Goal: Find specific page/section: Find specific page/section

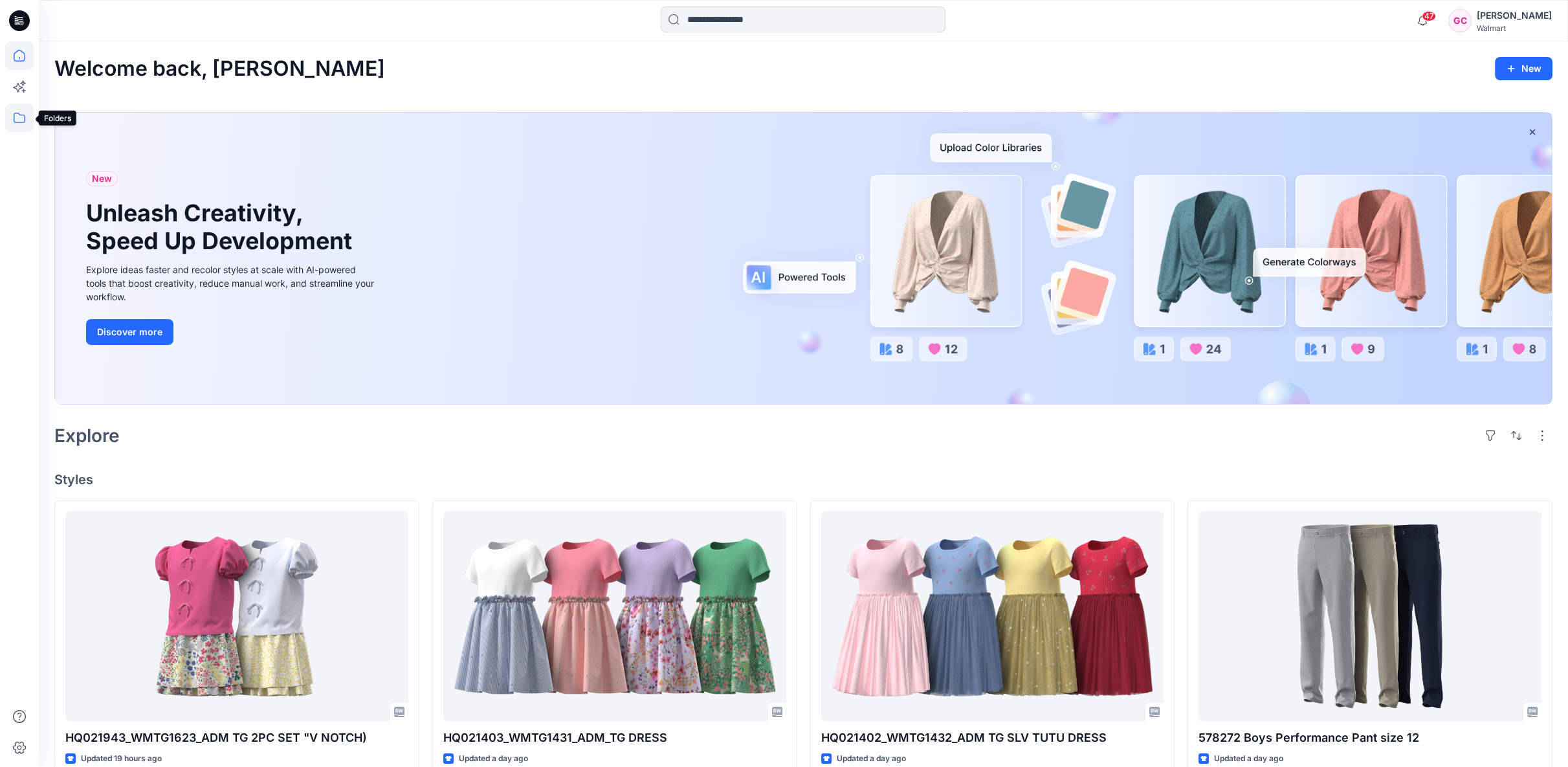
click at [20, 117] on icon at bounding box center [19, 117] width 28 height 28
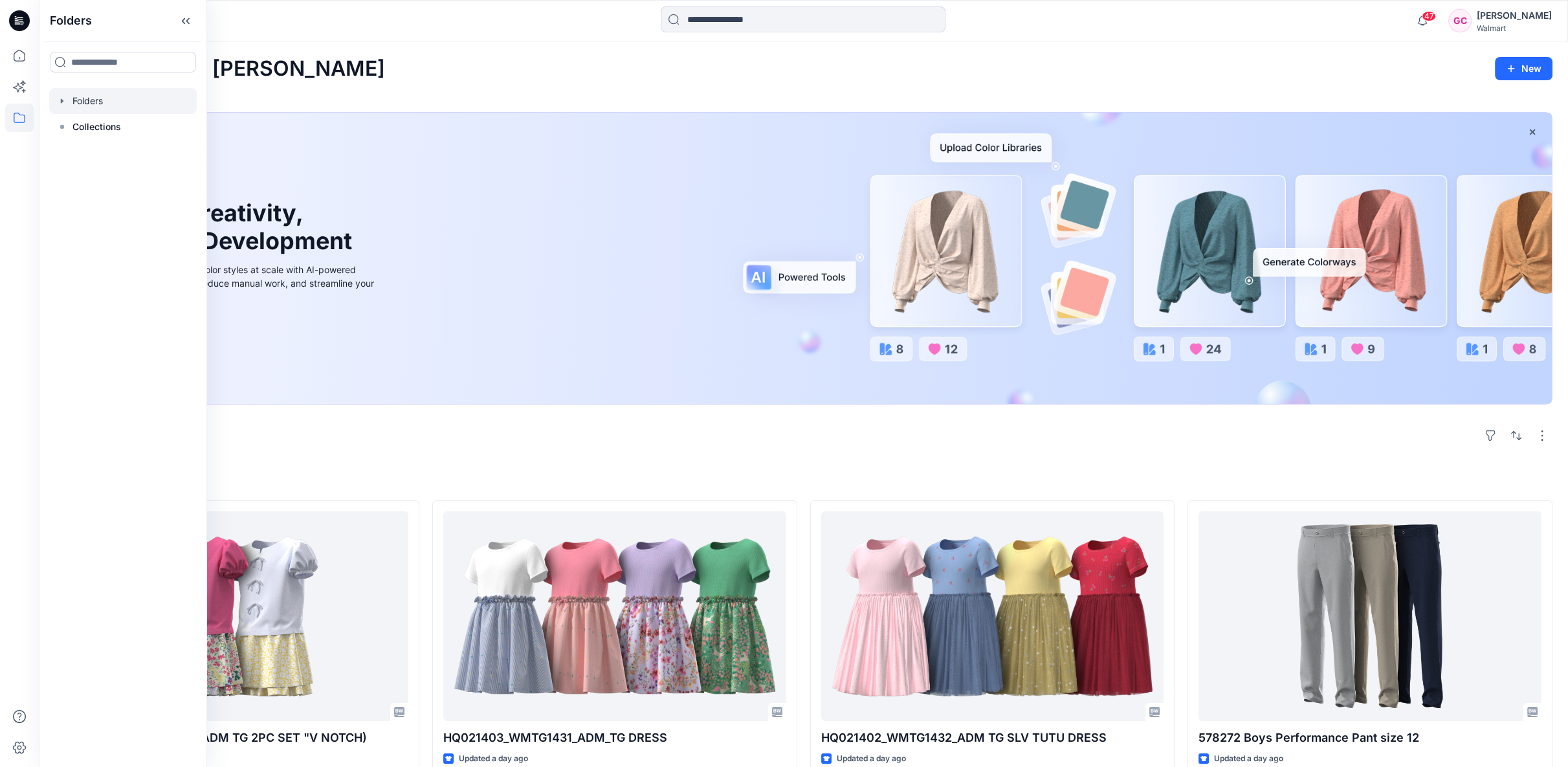
drag, startPoint x: 79, startPoint y: 106, endPoint x: 89, endPoint y: 104, distance: 10.2
click at [79, 106] on div at bounding box center [123, 101] width 148 height 26
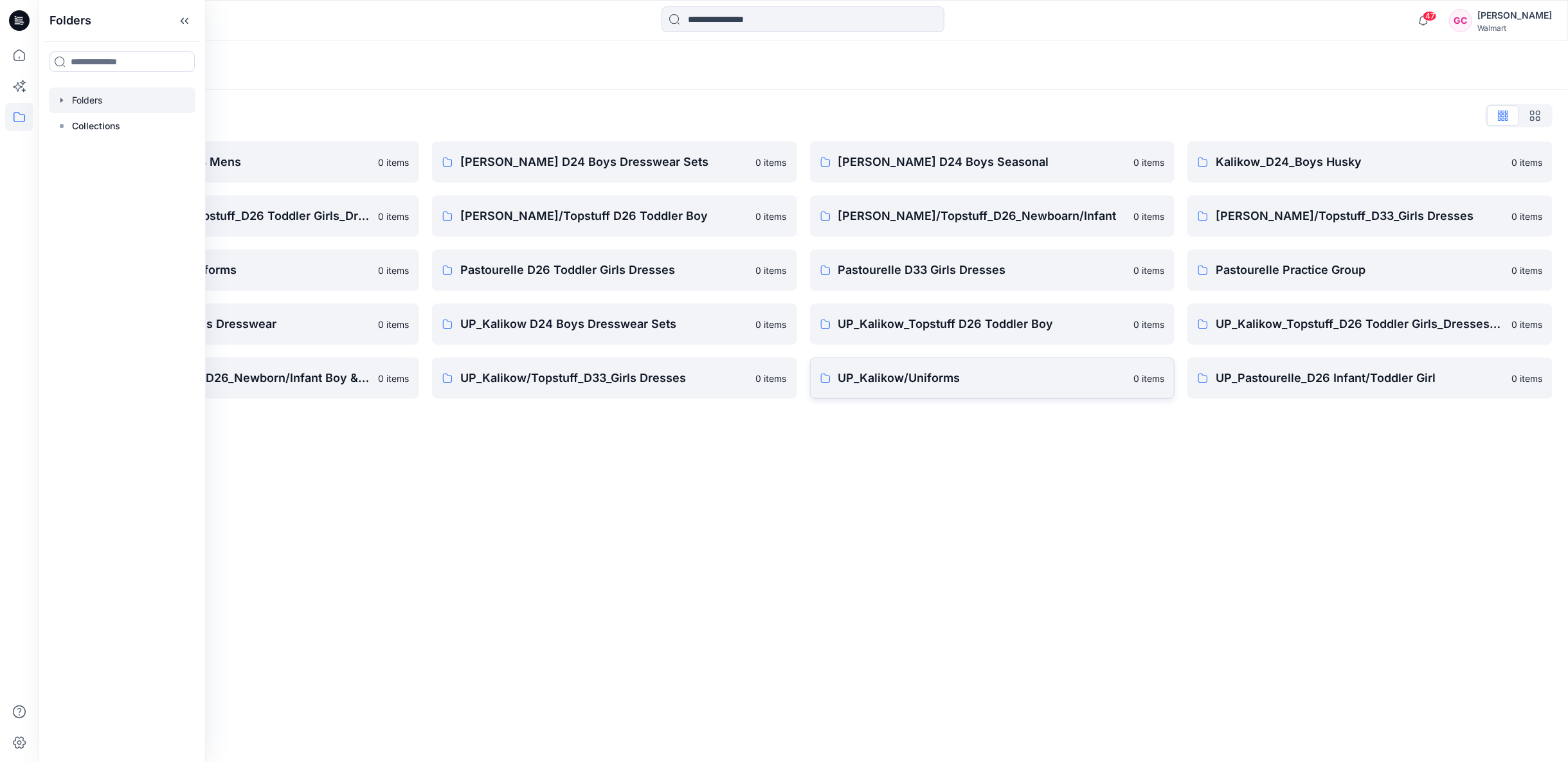
click at [887, 380] on p "UP_Kalikow/Uniforms" at bounding box center [982, 378] width 288 height 18
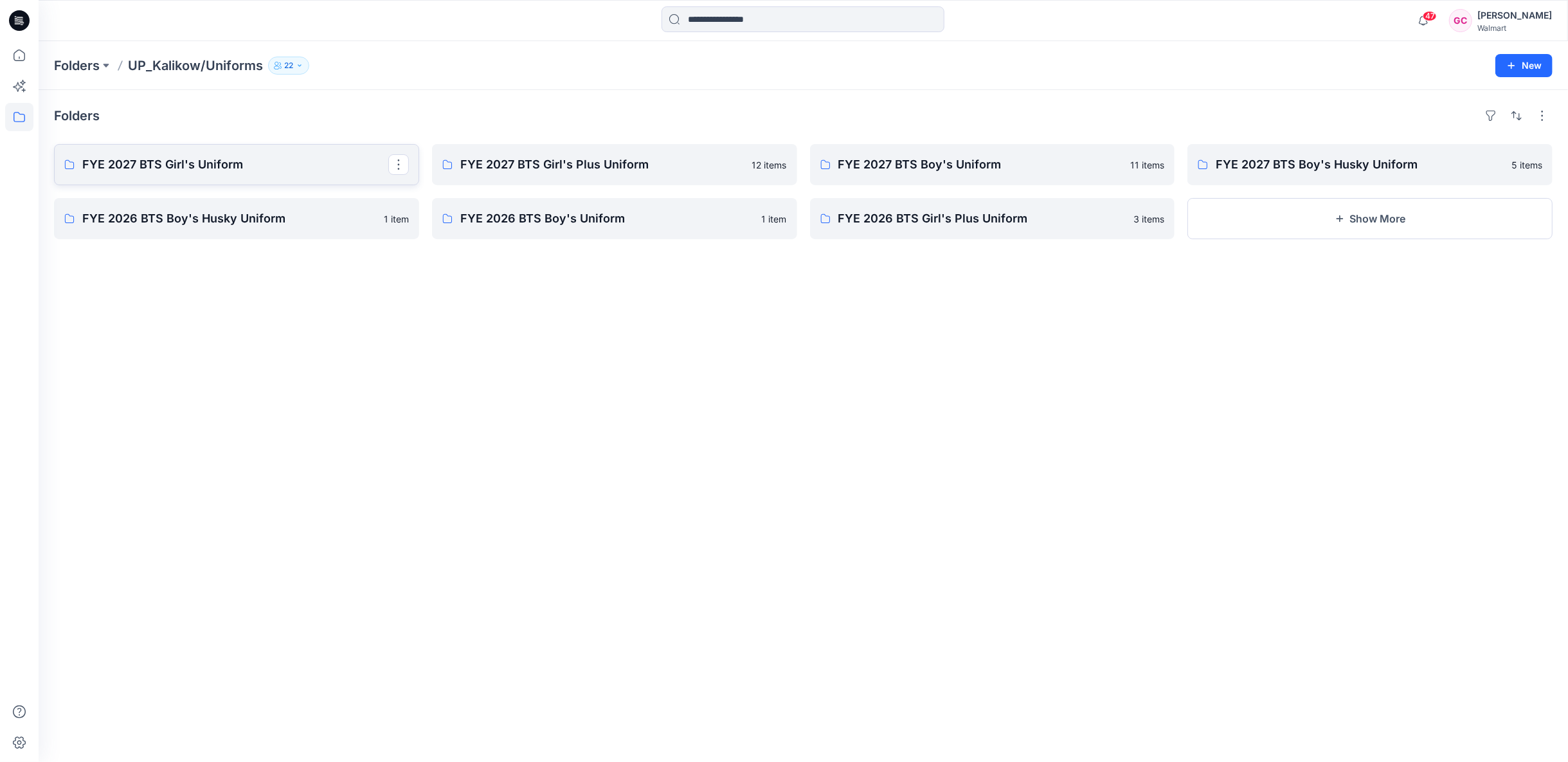
click at [324, 165] on p "FYE 2027 BTS Girl's Uniform" at bounding box center [235, 165] width 306 height 18
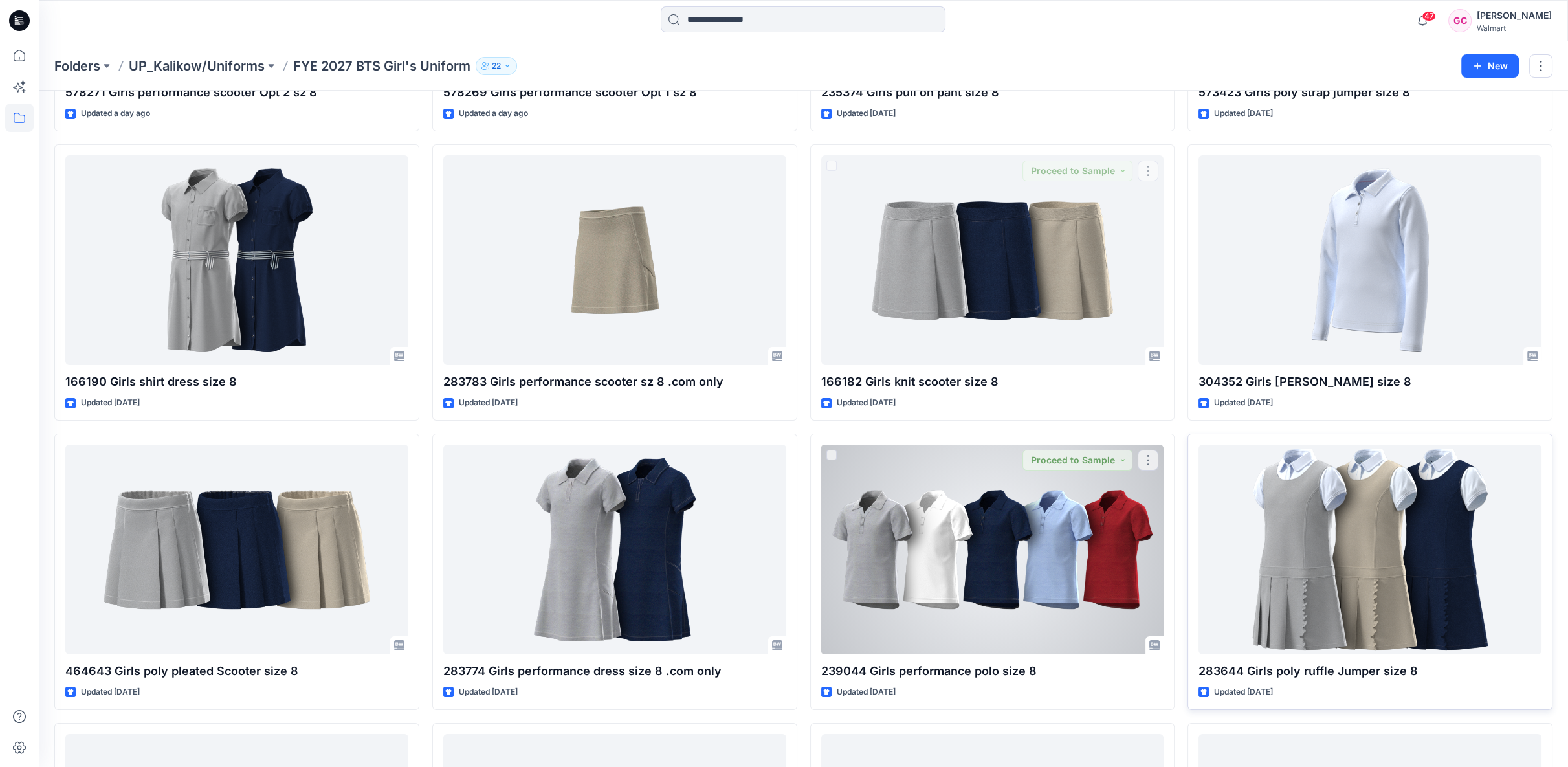
scroll to position [293, 0]
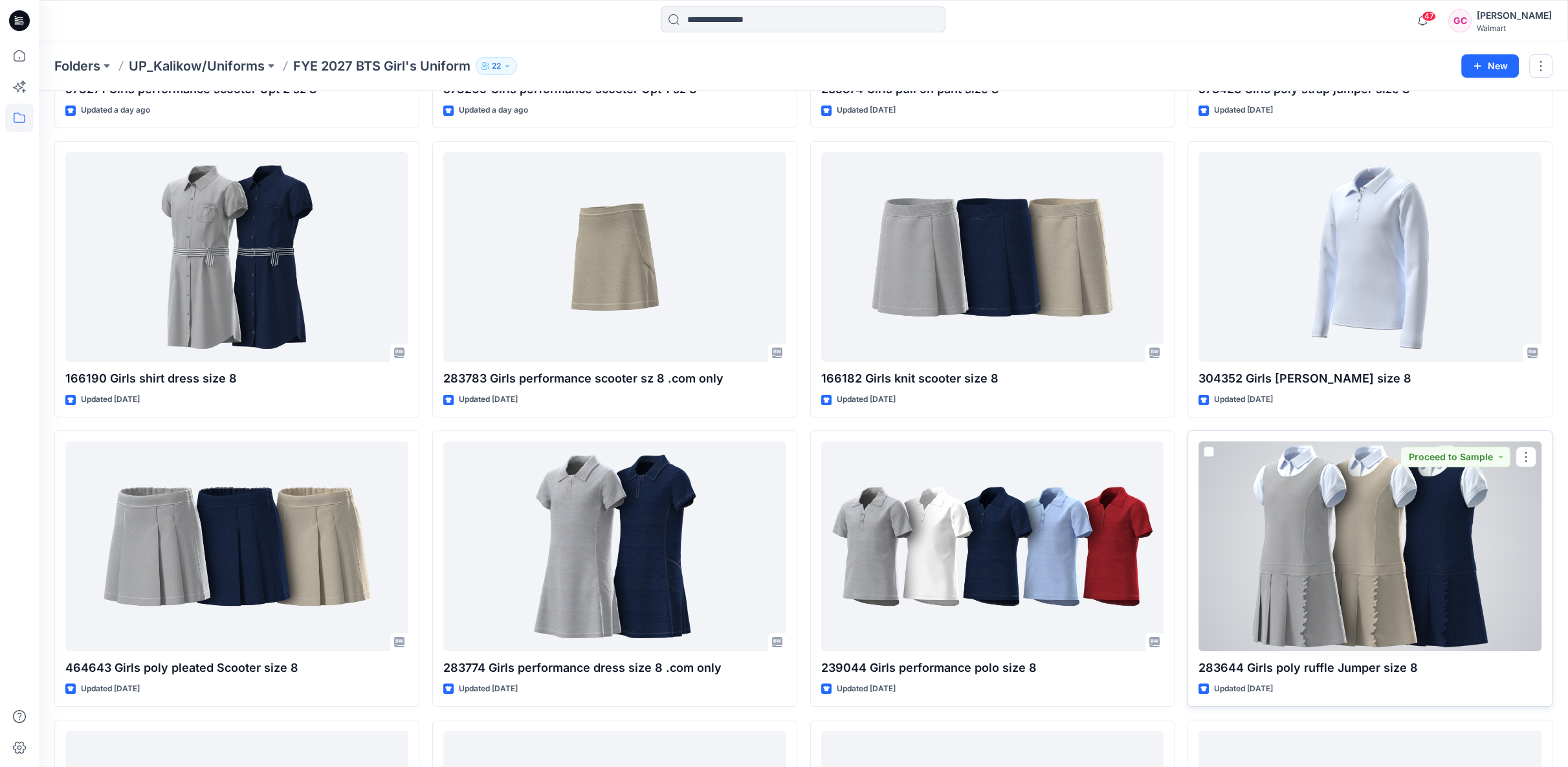
click at [1409, 577] on div at bounding box center [1370, 547] width 343 height 210
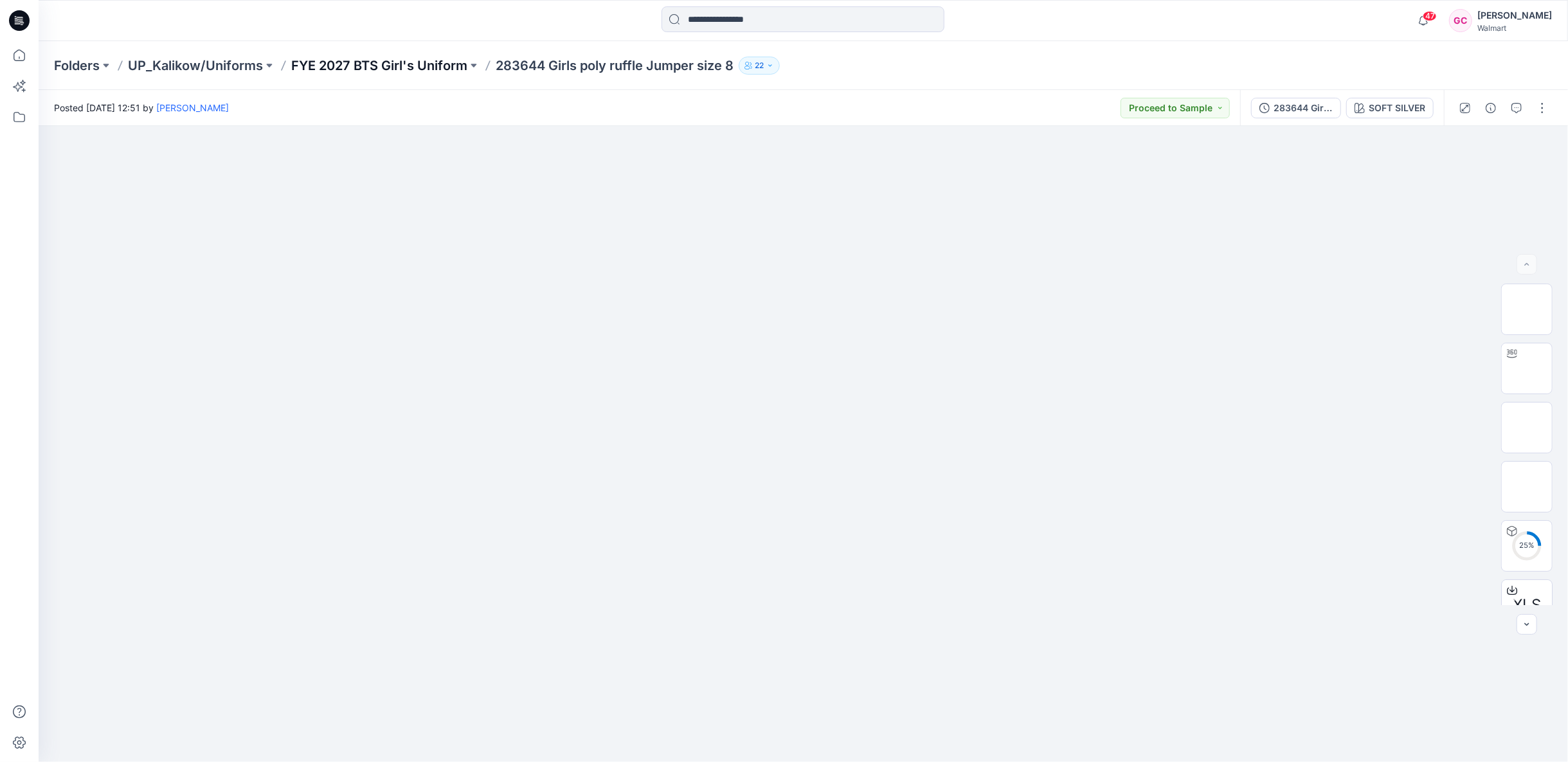
click at [342, 62] on p "FYE 2027 BTS Girl's Uniform" at bounding box center [379, 66] width 176 height 18
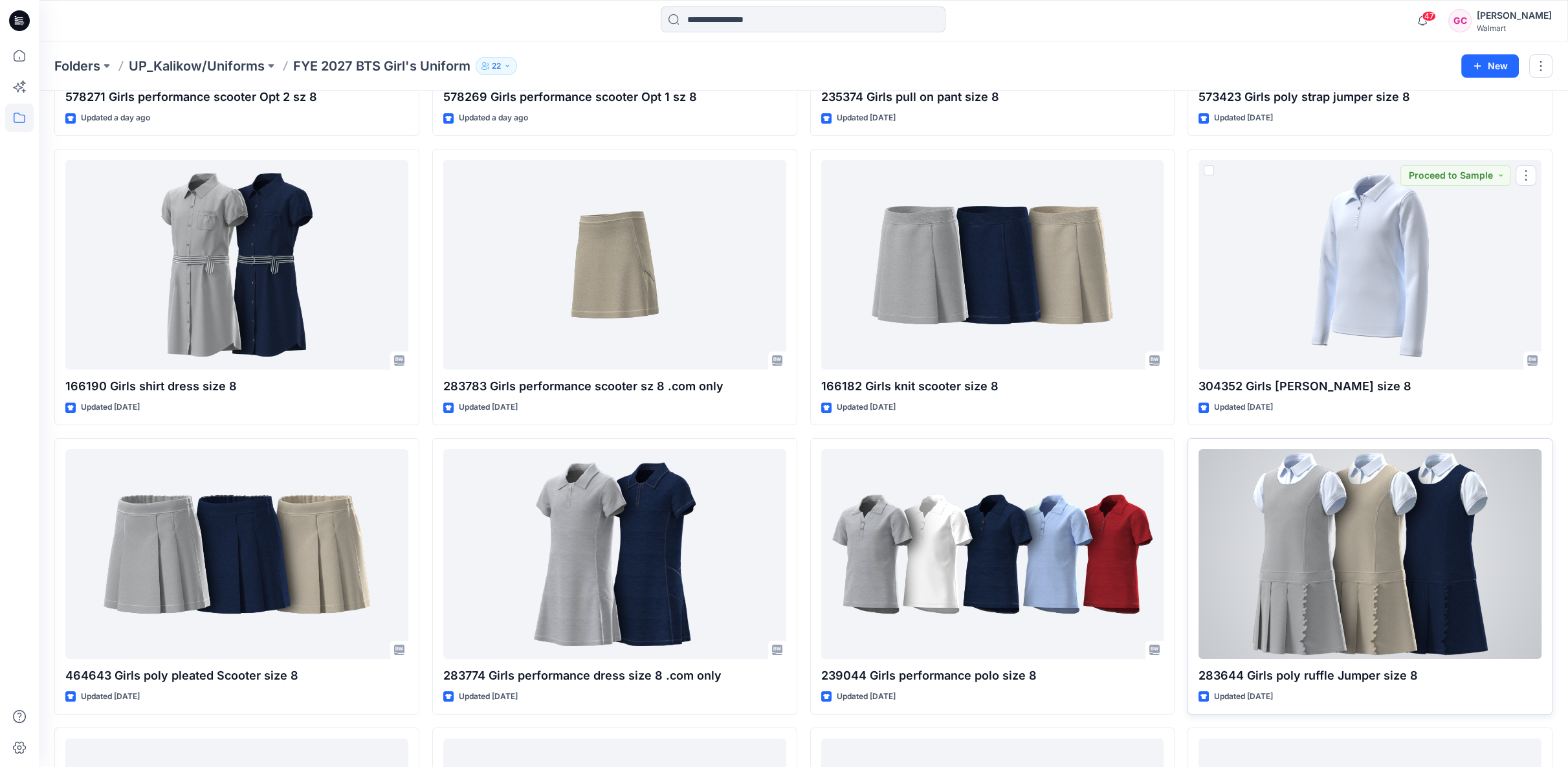
scroll to position [287, 0]
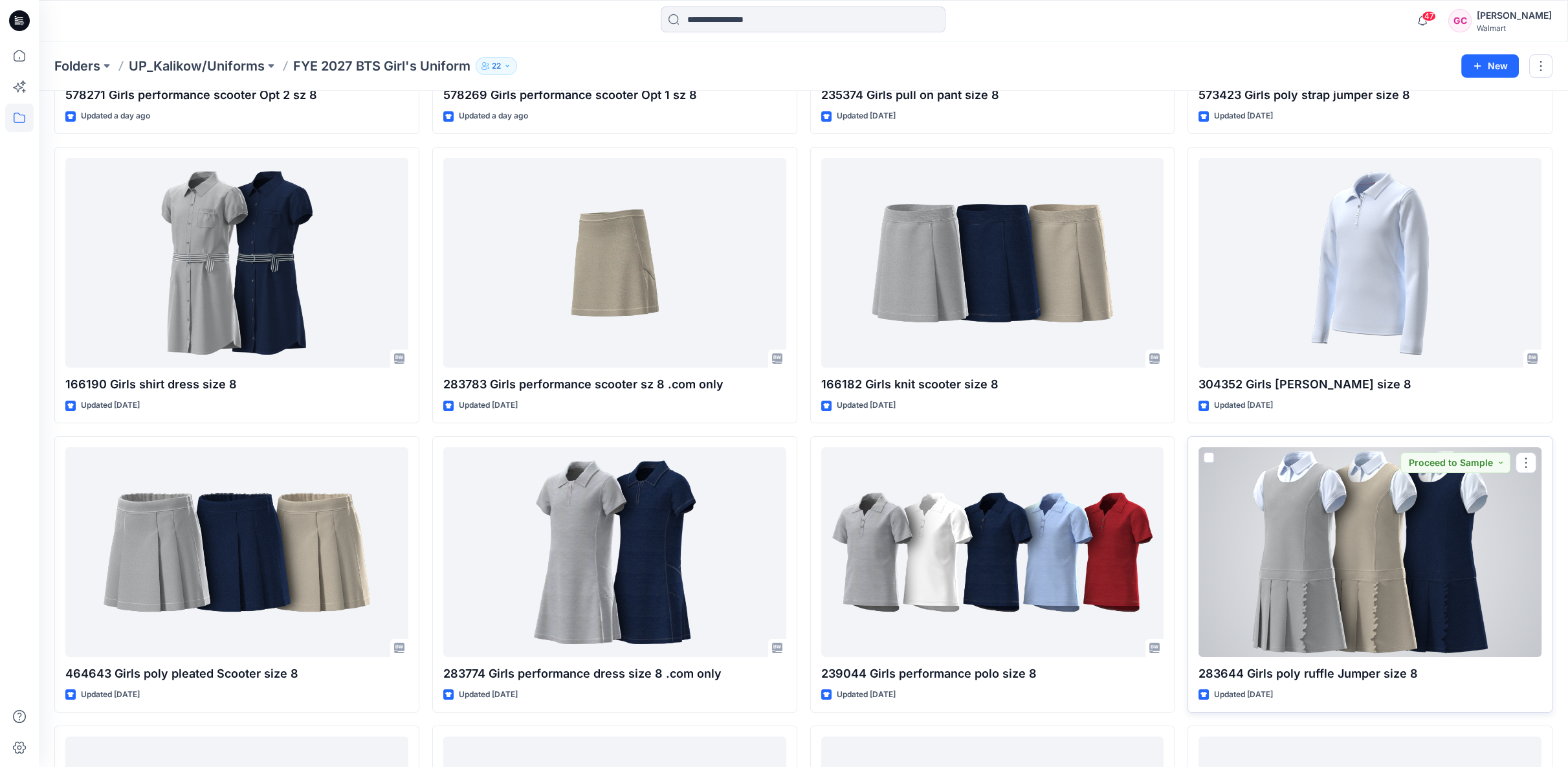
click at [1392, 503] on div at bounding box center [1370, 552] width 343 height 210
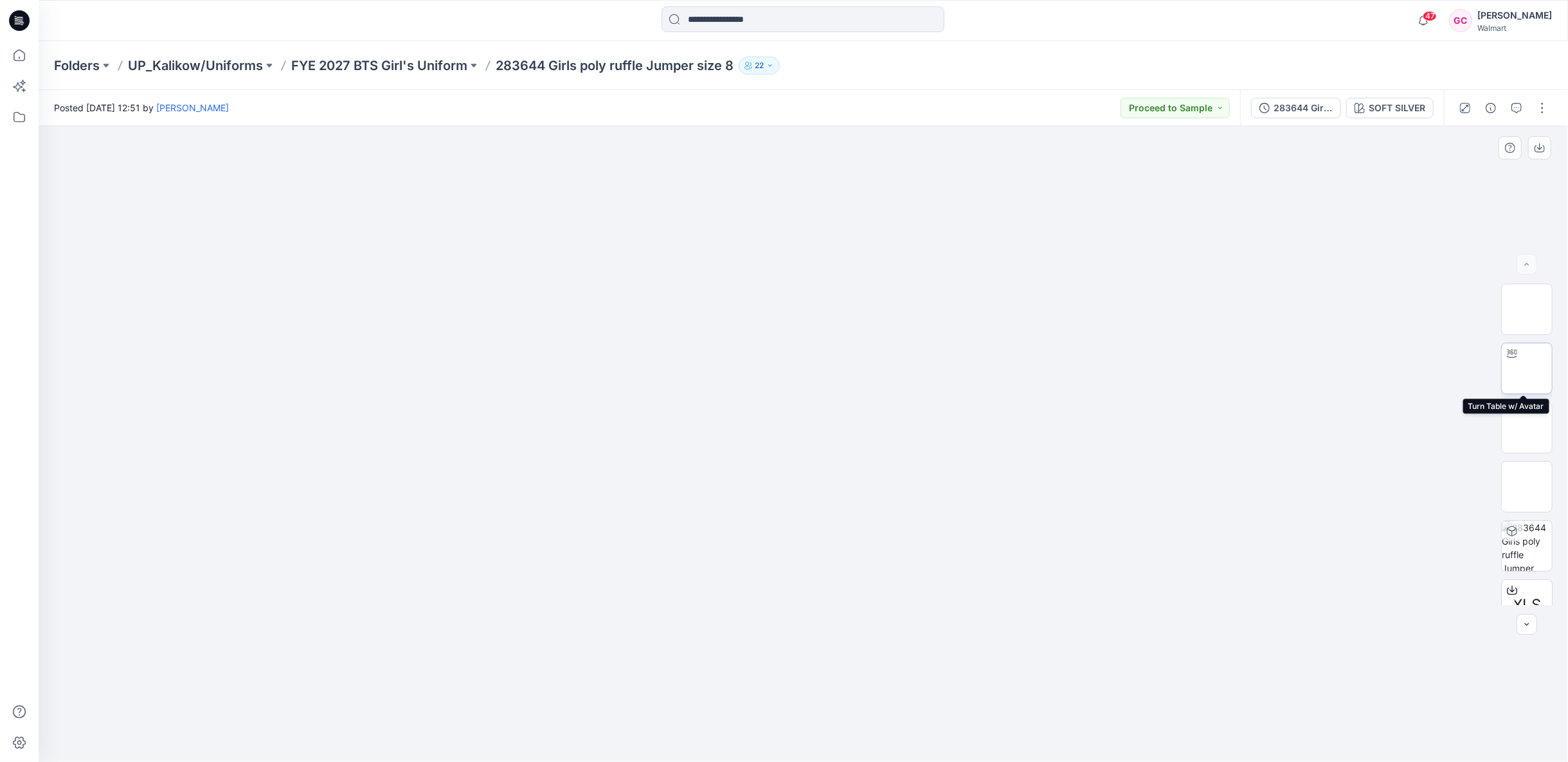
click at [1527, 368] on img at bounding box center [1527, 368] width 0 height 0
click at [420, 67] on p "FYE 2027 BTS Girl's Uniform" at bounding box center [379, 66] width 176 height 18
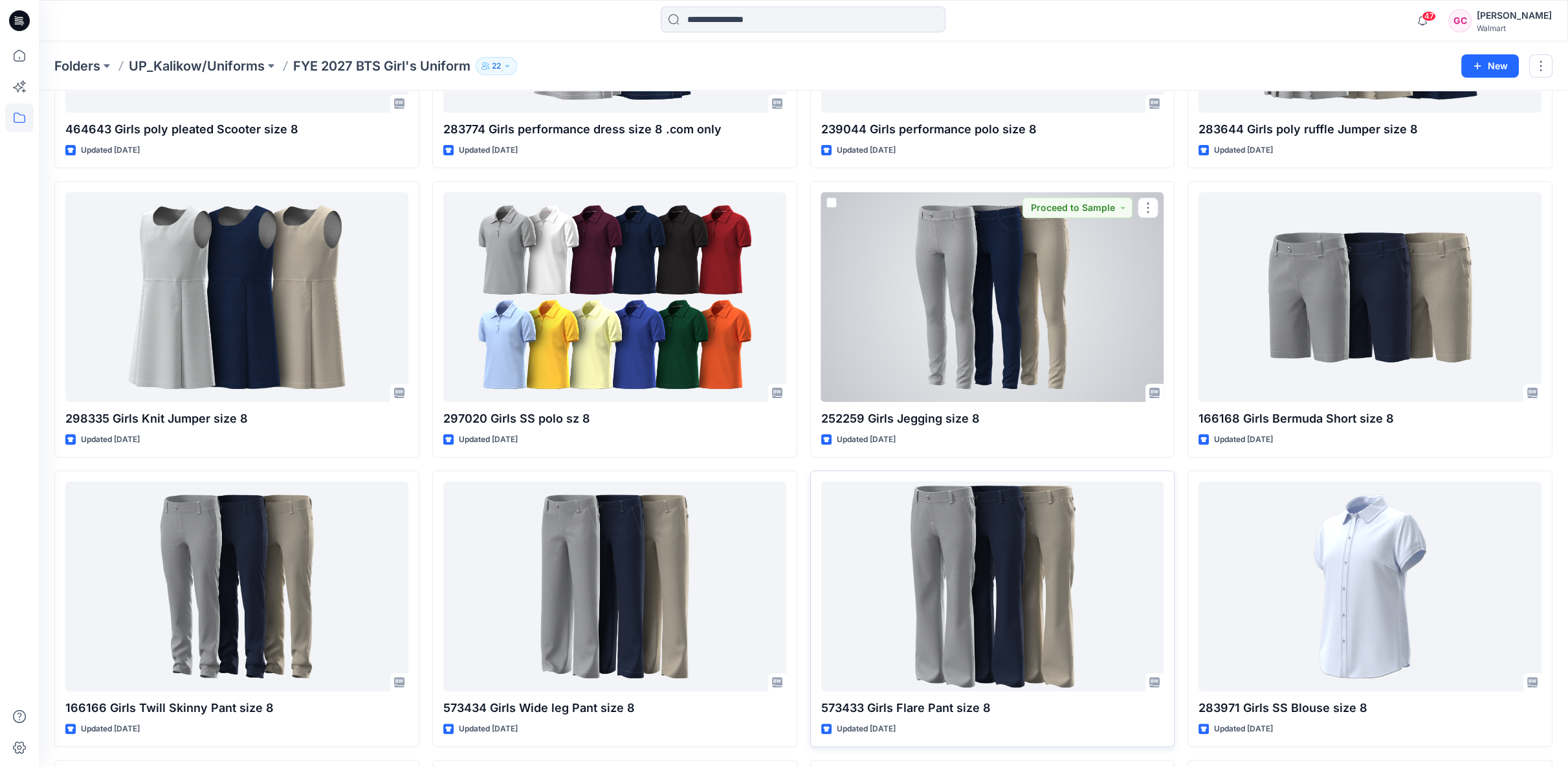
scroll to position [868, 0]
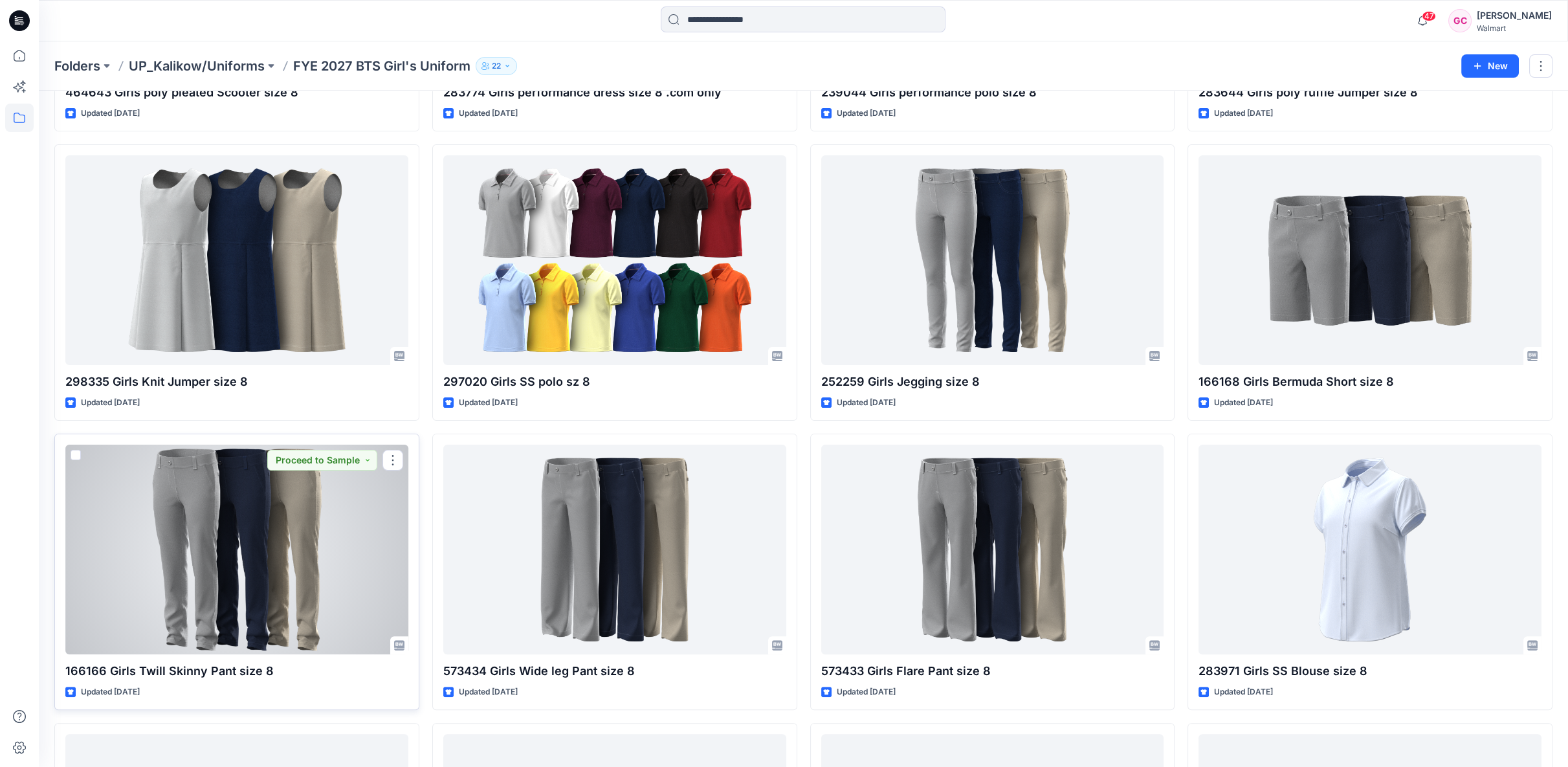
click at [271, 592] on div at bounding box center [237, 550] width 343 height 210
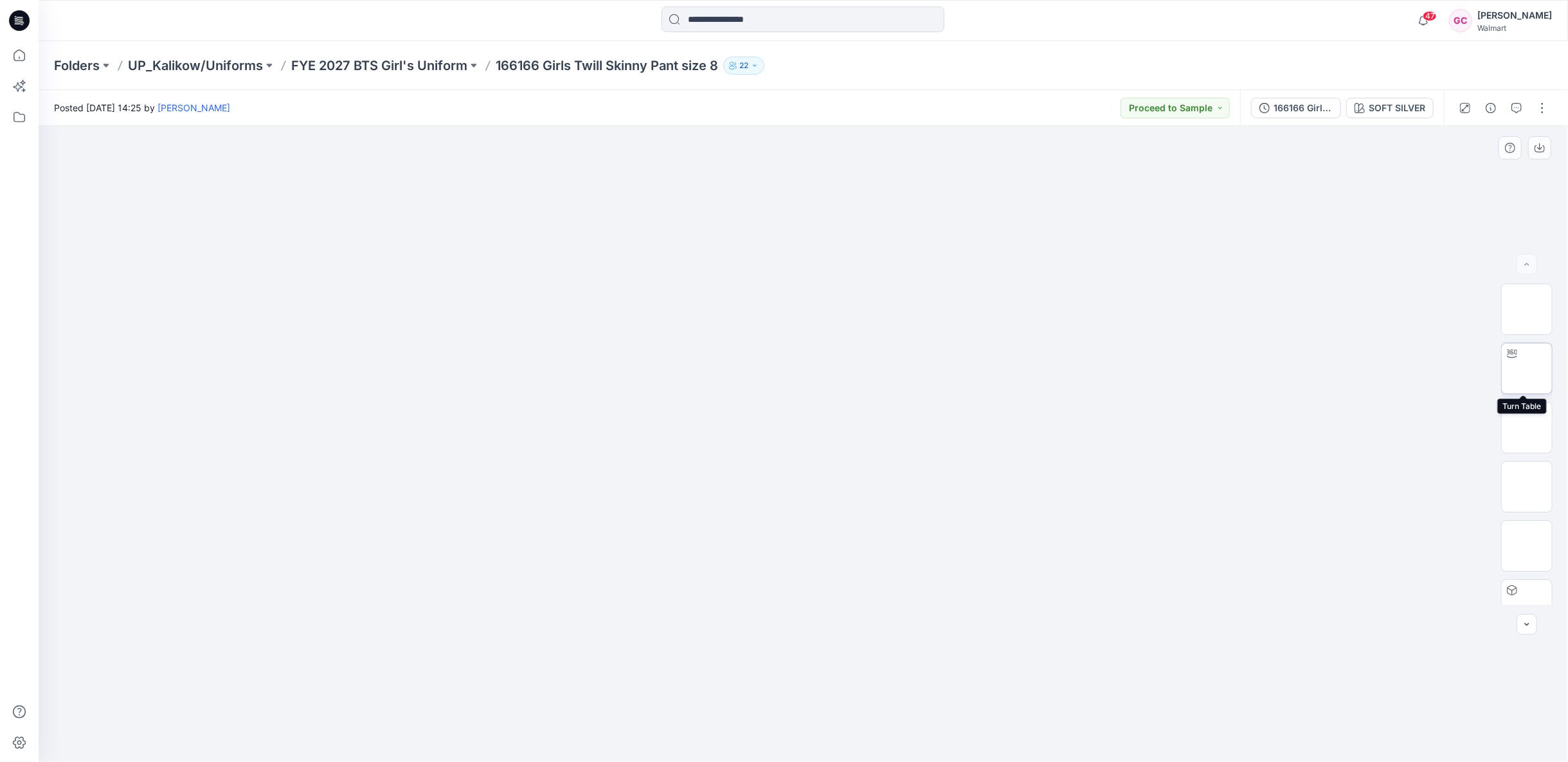
click at [1527, 368] on img at bounding box center [1527, 368] width 0 height 0
drag, startPoint x: 799, startPoint y: 743, endPoint x: 1020, endPoint y: 750, distance: 221.1
click at [1020, 750] on div at bounding box center [803, 444] width 1530 height 636
click at [243, 67] on p "UP_Kalikow/Uniforms" at bounding box center [195, 66] width 135 height 18
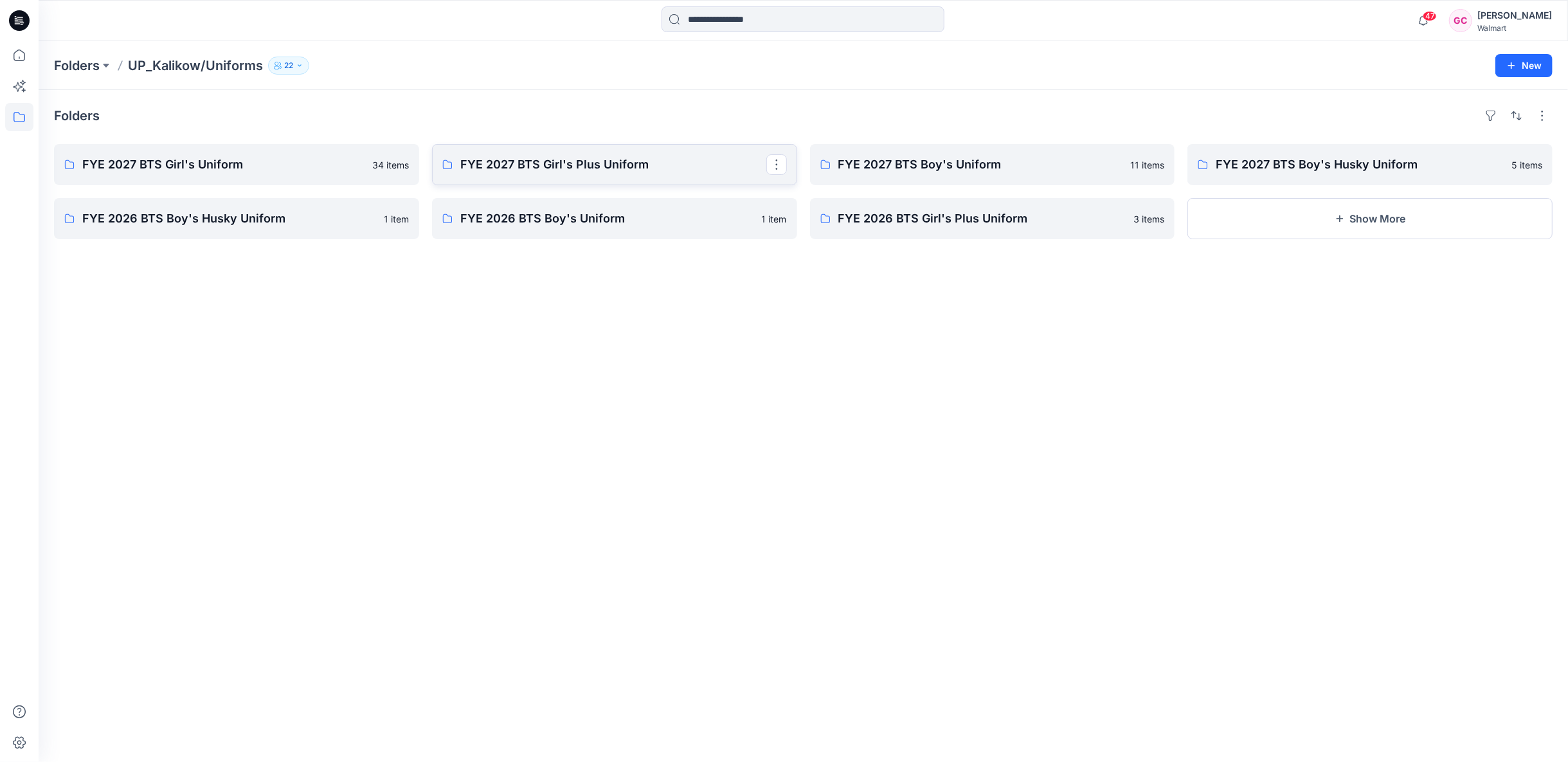
click at [549, 172] on p "FYE 2027 BTS Girl's Plus Uniform" at bounding box center [613, 165] width 306 height 18
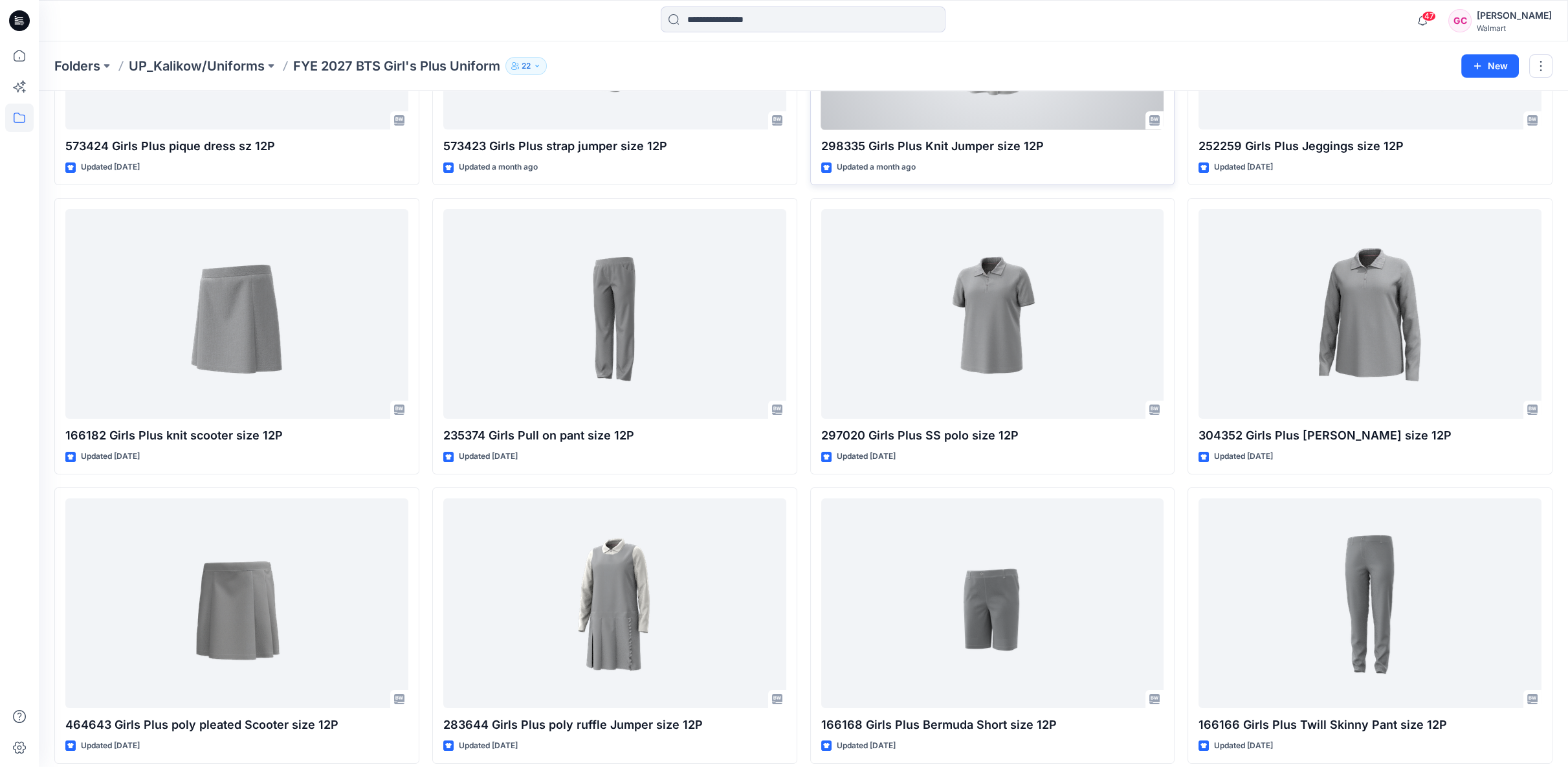
scroll to position [247, 0]
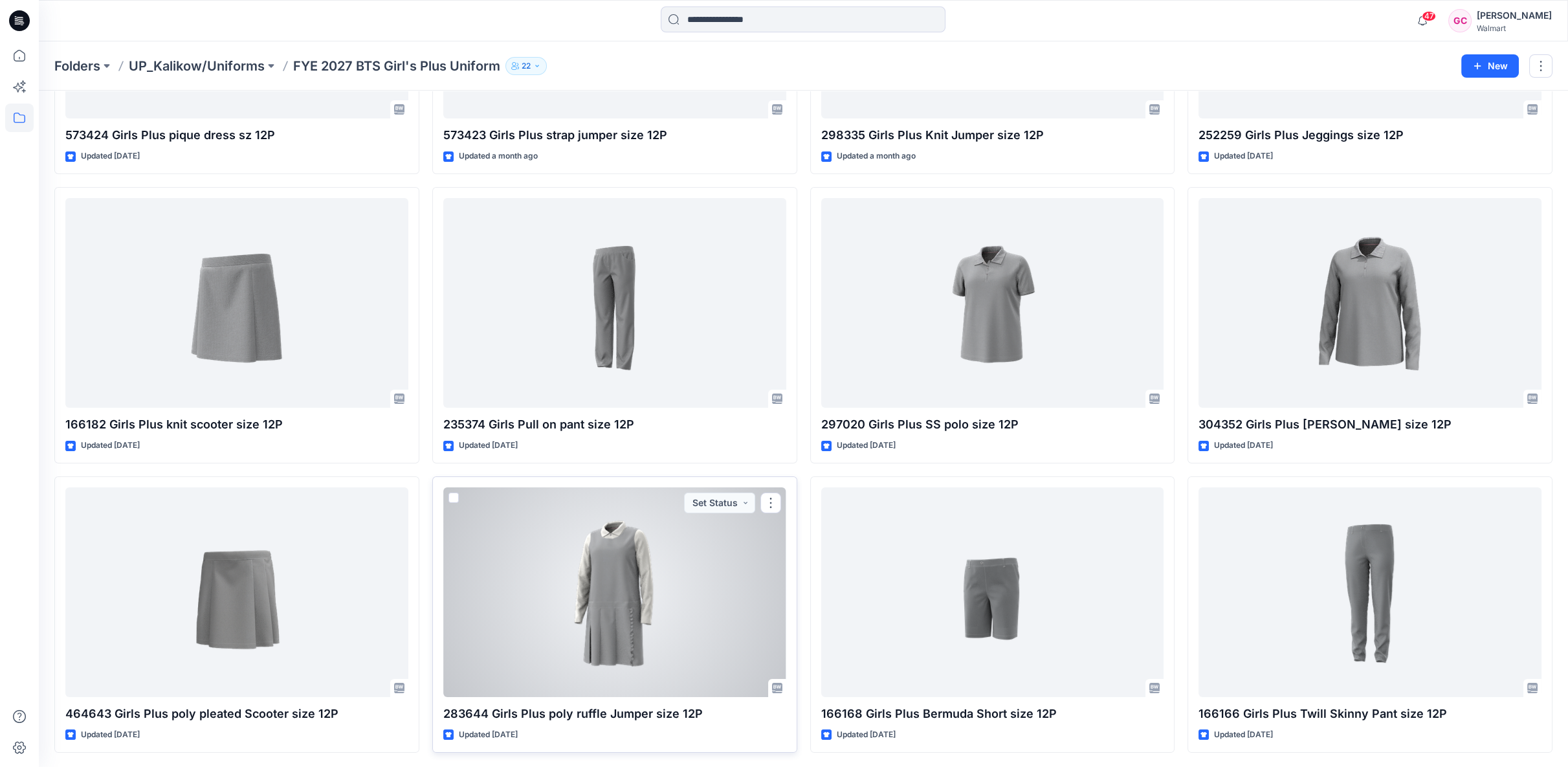
click at [655, 592] on div at bounding box center [614, 592] width 343 height 210
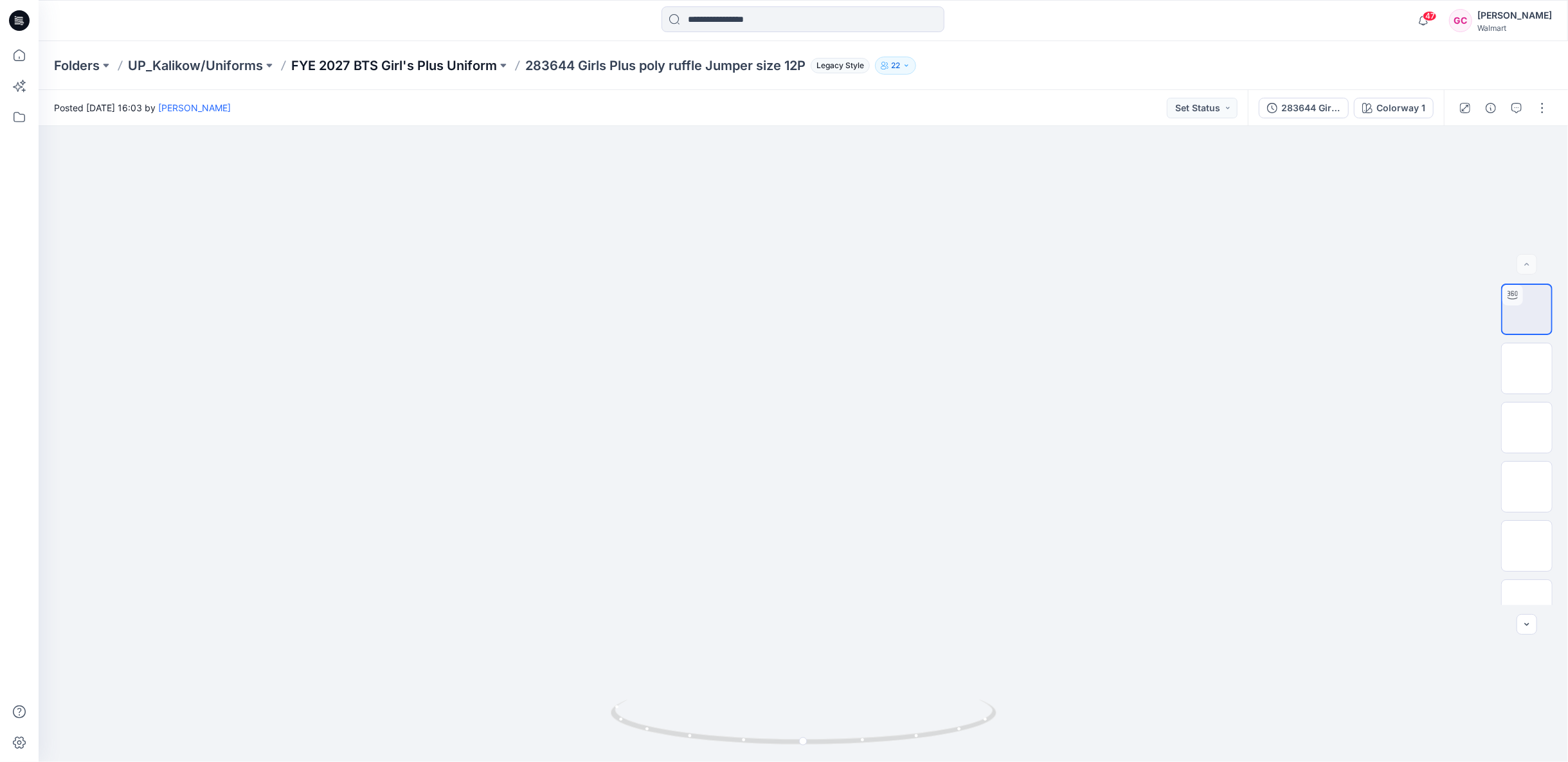
click at [439, 64] on p "FYE 2027 BTS Girl's Plus Uniform" at bounding box center [394, 66] width 206 height 18
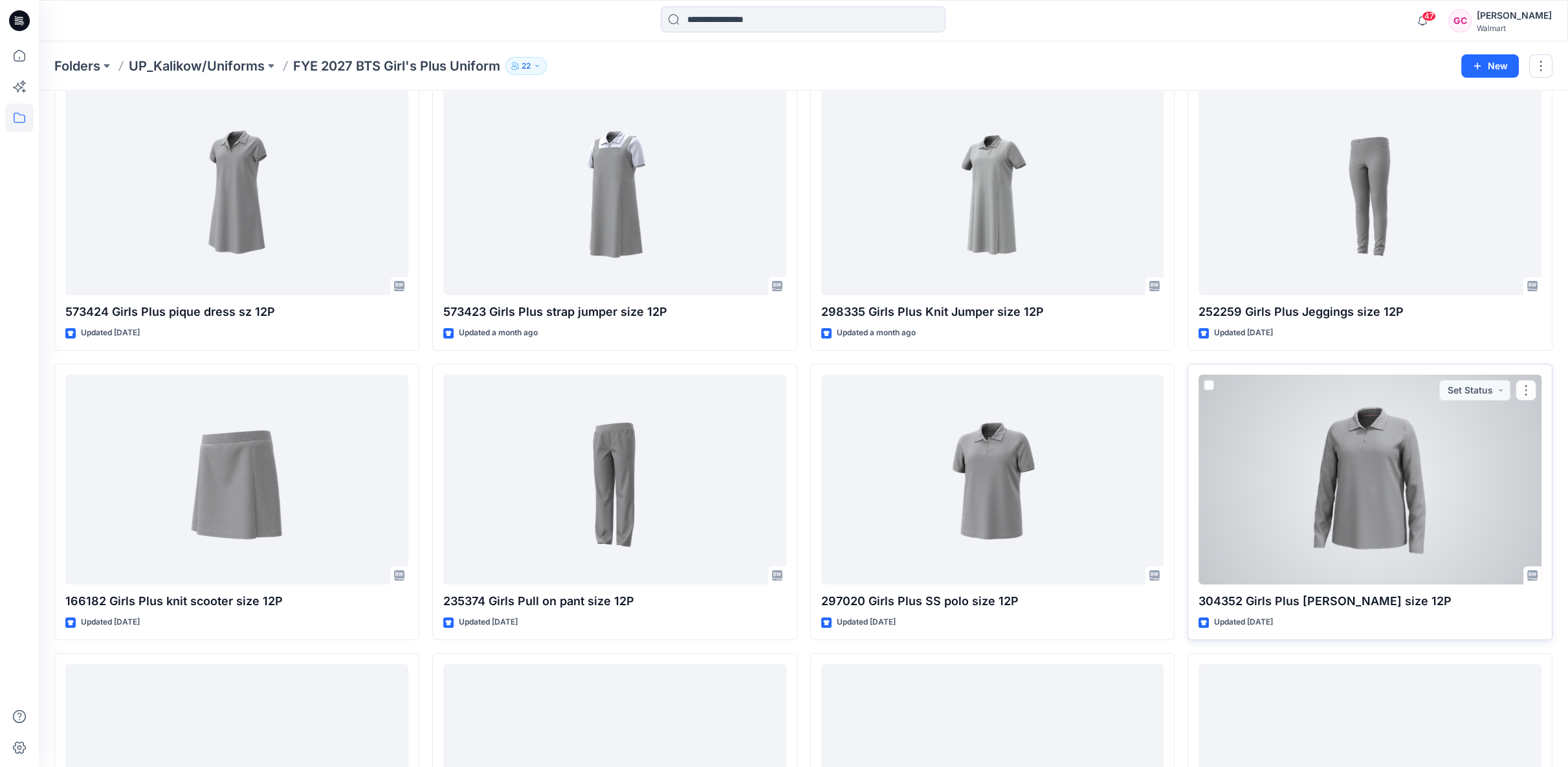
scroll to position [215, 0]
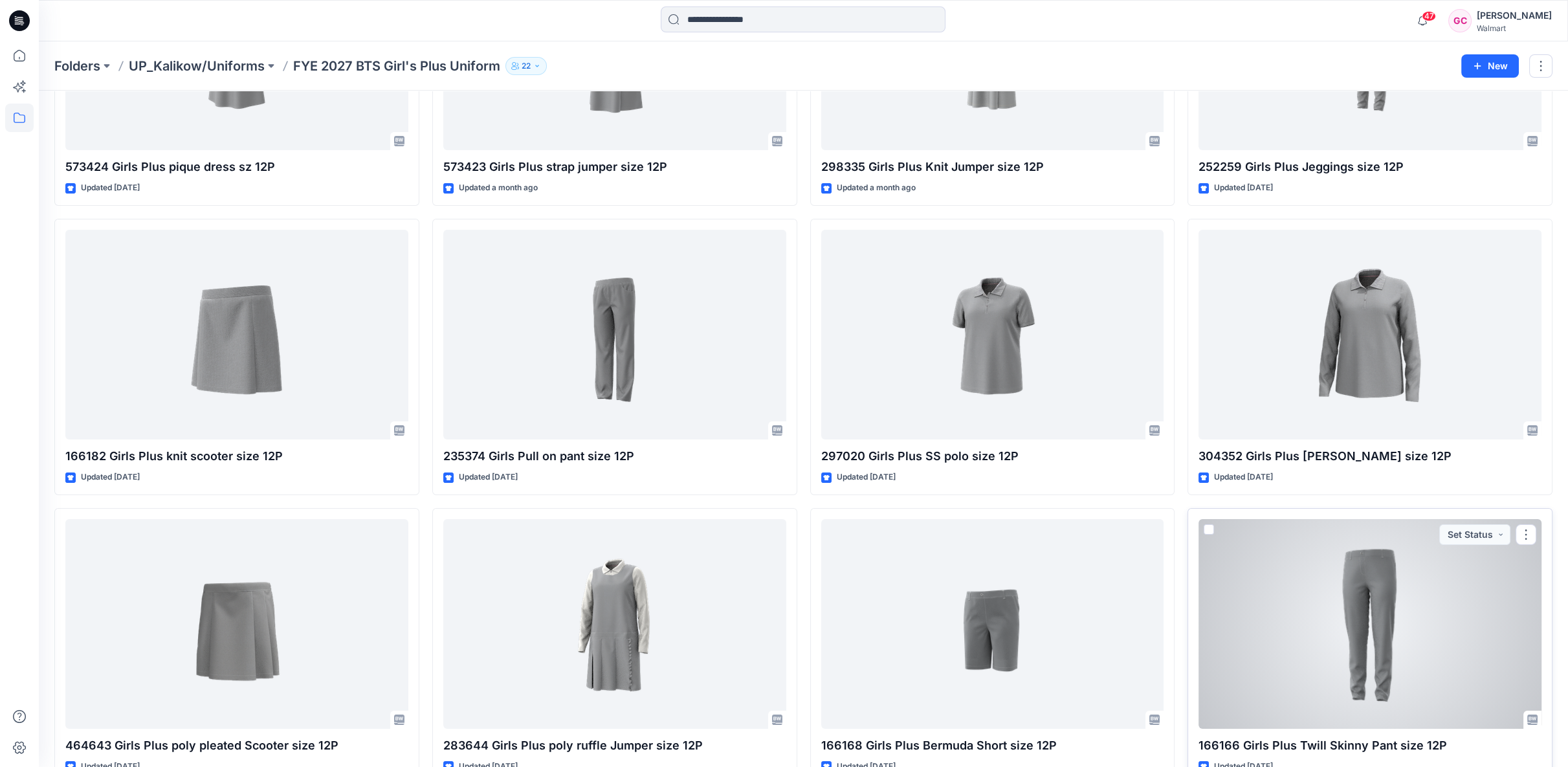
click at [1337, 620] on div at bounding box center [1370, 624] width 343 height 210
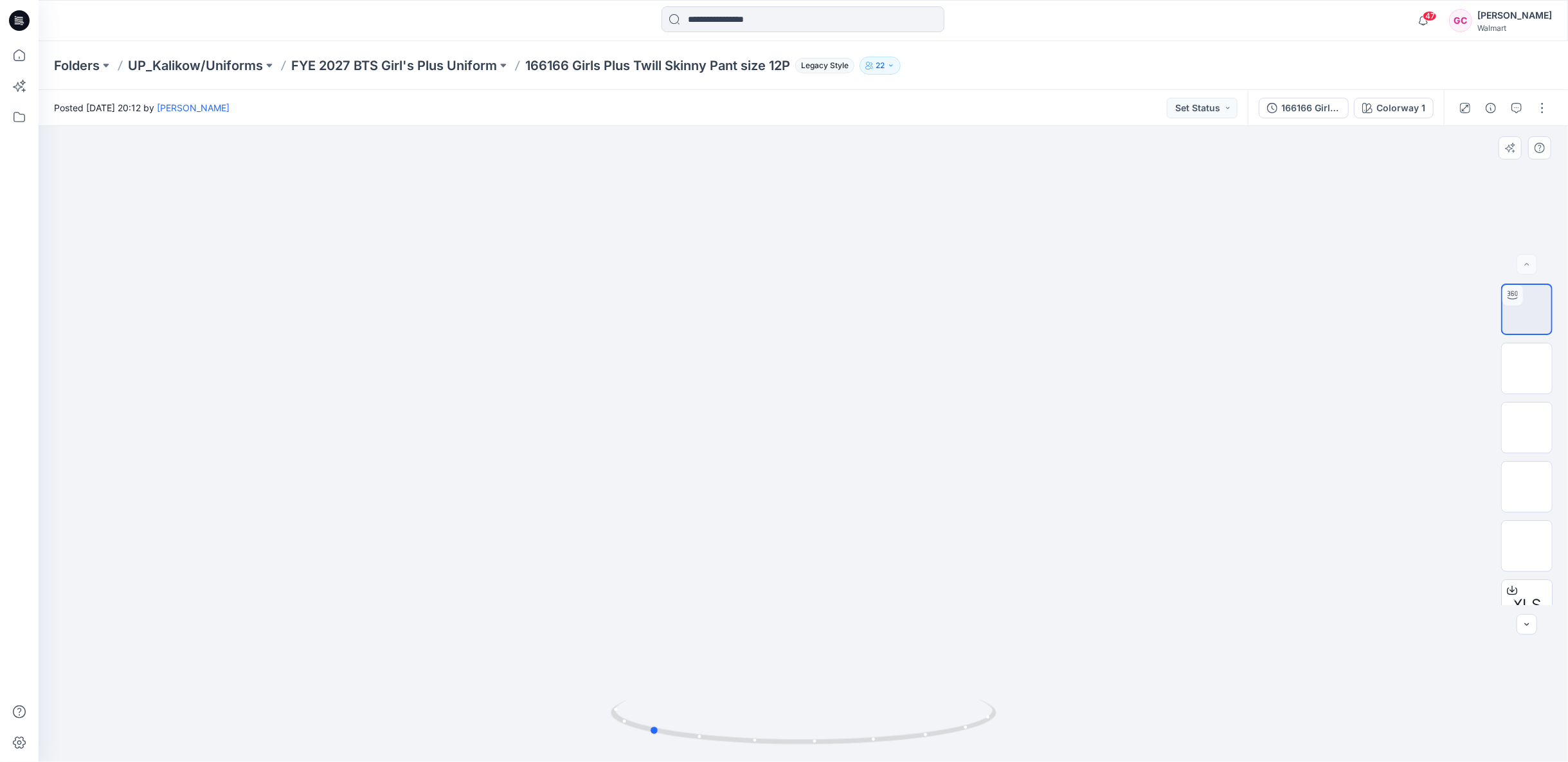
drag, startPoint x: 811, startPoint y: 746, endPoint x: 1042, endPoint y: 722, distance: 232.2
click at [1042, 722] on div at bounding box center [803, 444] width 1530 height 636
